Goal: Entertainment & Leisure: Consume media (video, audio)

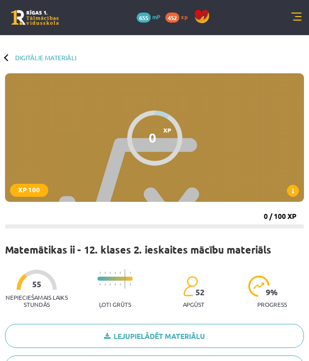
scroll to position [230, 0]
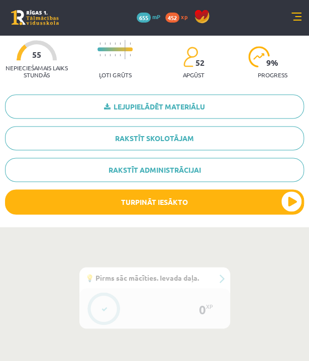
click at [289, 17] on div "0 Dāvanas 655 mP 452 xp" at bounding box center [154, 17] width 309 height 35
click at [295, 16] on link at bounding box center [296, 18] width 10 height 10
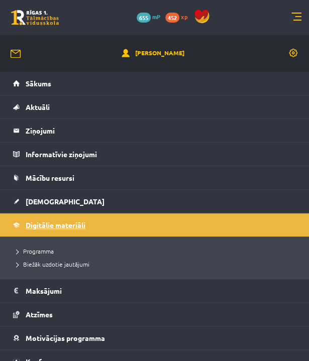
click at [77, 223] on span "Digitālie materiāli" at bounding box center [56, 224] width 60 height 9
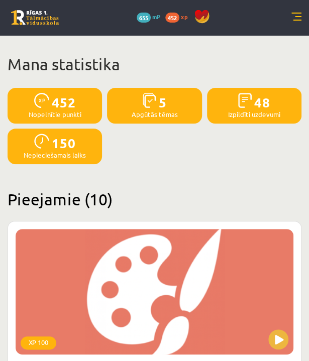
click at [292, 15] on link at bounding box center [296, 18] width 10 height 10
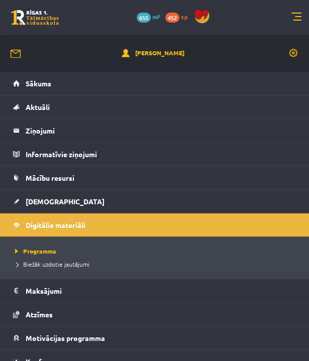
click at [292, 15] on link at bounding box center [296, 18] width 10 height 10
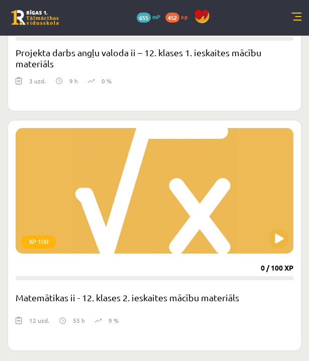
scroll to position [2495, 0]
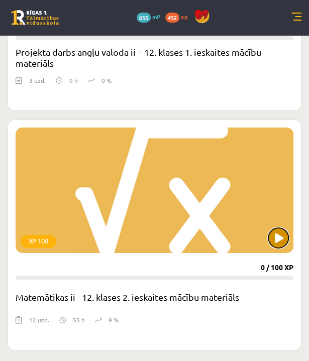
click at [276, 239] on button at bounding box center [278, 238] width 20 height 20
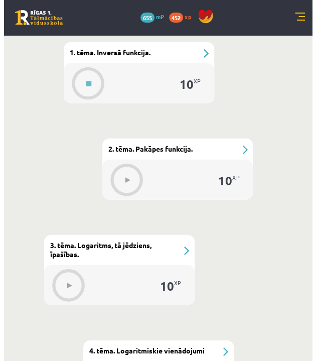
scroll to position [551, 0]
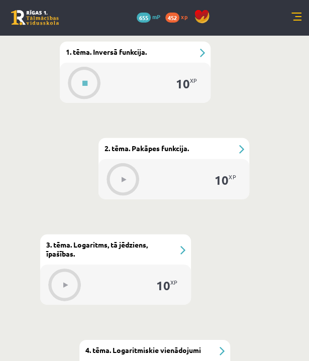
click at [88, 98] on div at bounding box center [84, 83] width 33 height 33
click at [78, 78] on button at bounding box center [84, 83] width 23 height 23
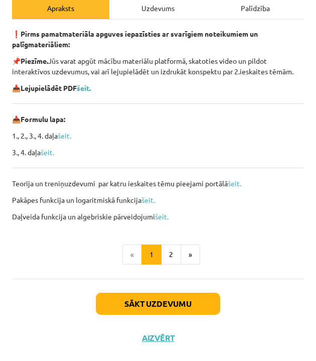
scroll to position [141, 0]
